Goal: Information Seeking & Learning: Learn about a topic

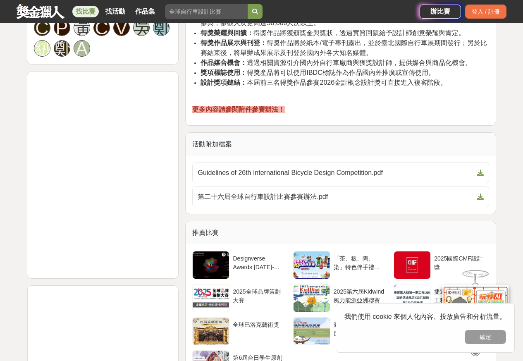
scroll to position [703, 0]
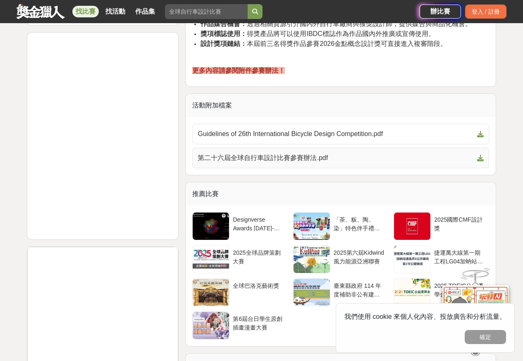
click at [482, 159] on icon at bounding box center [480, 158] width 7 height 7
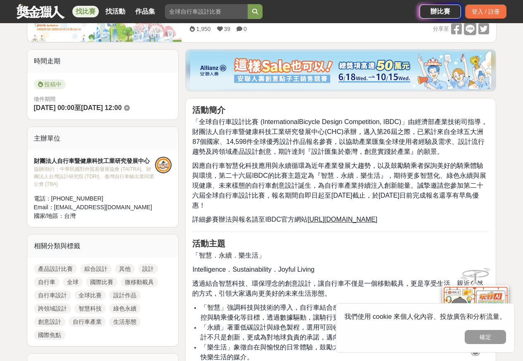
scroll to position [165, 0]
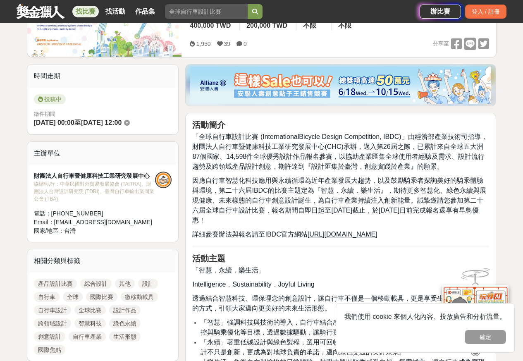
click at [345, 233] on u "[URL][DOMAIN_NAME]" at bounding box center [343, 234] width 70 height 7
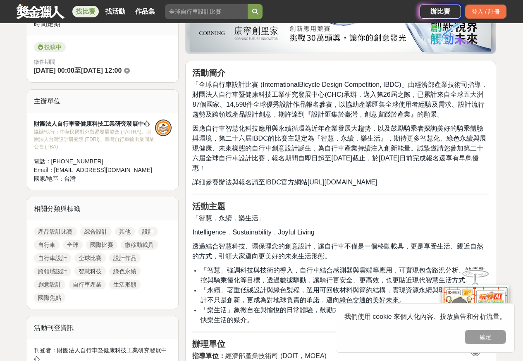
scroll to position [207, 0]
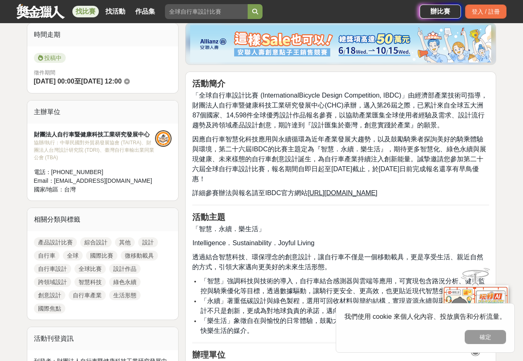
click at [351, 192] on u "[URL][DOMAIN_NAME]" at bounding box center [343, 192] width 70 height 7
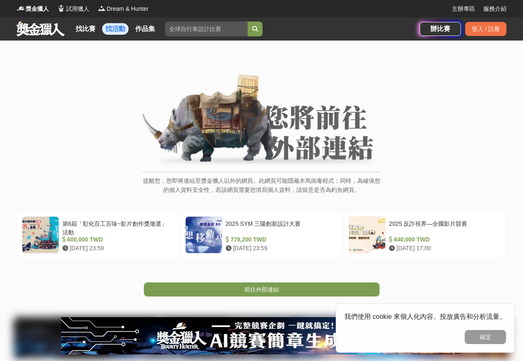
click at [110, 29] on link "找活動" at bounding box center [115, 29] width 26 height 12
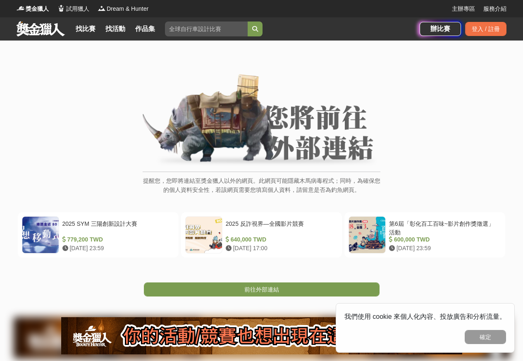
click at [312, 146] on img at bounding box center [262, 121] width 238 height 94
click at [265, 289] on span "前往外部連結" at bounding box center [262, 289] width 35 height 7
click at [264, 289] on span "前往外部連結" at bounding box center [262, 289] width 35 height 7
